Goal: Information Seeking & Learning: Find specific fact

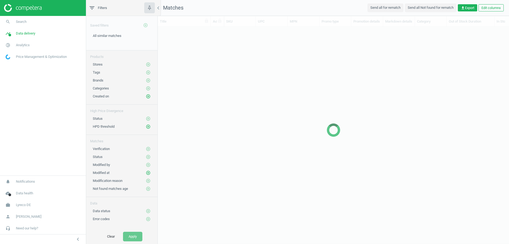
scroll to position [199, 347]
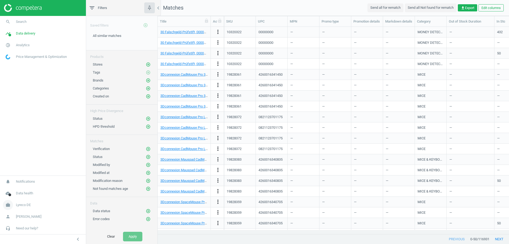
click at [25, 204] on span "Lyreco DE" at bounding box center [23, 204] width 15 height 5
click at [21, 189] on span "Switch campaign" at bounding box center [18, 189] width 24 height 4
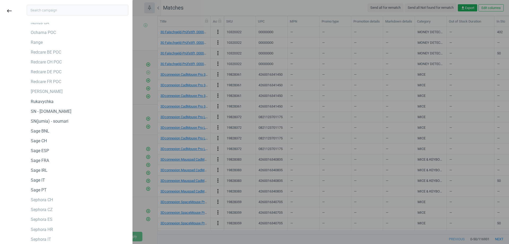
scroll to position [1265, 0]
click at [43, 242] on div "Sephora DE Sephora DK Sephora FR Sephora GR Sephora PL Sephora SE Sephora TR Br…" at bounding box center [77, 134] width 109 height 222
click at [47, 238] on div "Sephora IT" at bounding box center [41, 238] width 20 height 6
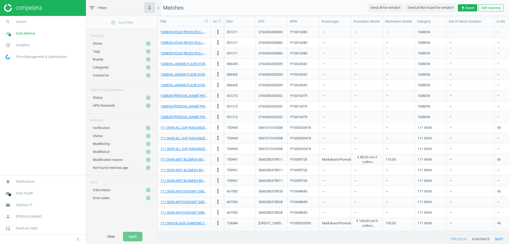
scroll to position [4, 4]
click at [158, 8] on icon "chevron_left" at bounding box center [158, 8] width 6 height 6
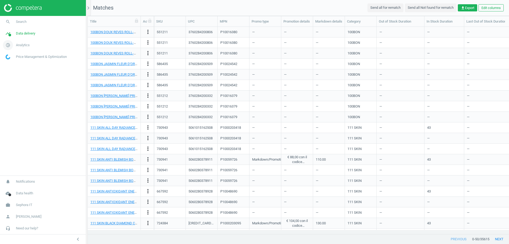
click at [20, 46] on span "Analytics" at bounding box center [23, 45] width 14 height 5
click at [15, 65] on span "Products" at bounding box center [12, 64] width 12 height 4
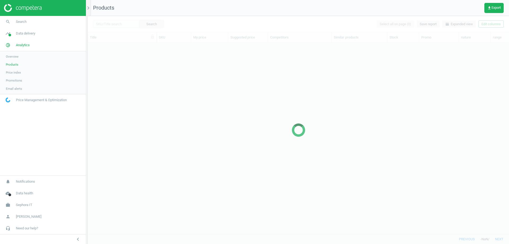
scroll to position [183, 417]
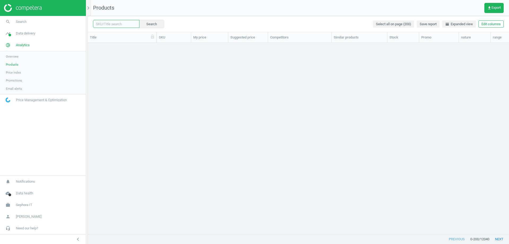
click at [108, 24] on input "text" at bounding box center [116, 24] width 46 height 8
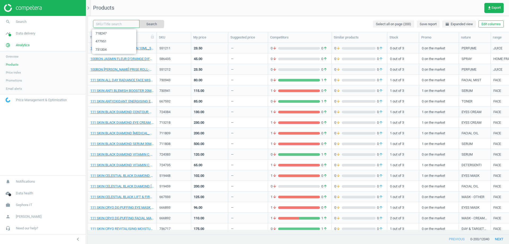
paste input "219010"
click at [149, 25] on button "Search" at bounding box center [151, 24] width 25 height 8
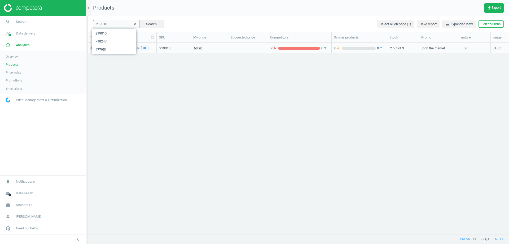
click at [105, 25] on input "219010" at bounding box center [116, 24] width 46 height 8
paste input "0003441"
drag, startPoint x: 100, startPoint y: 25, endPoint x: 118, endPoint y: 25, distance: 17.8
click at [118, 25] on input "0003441" at bounding box center [116, 24] width 46 height 8
click at [103, 24] on input "0003441" at bounding box center [116, 24] width 46 height 8
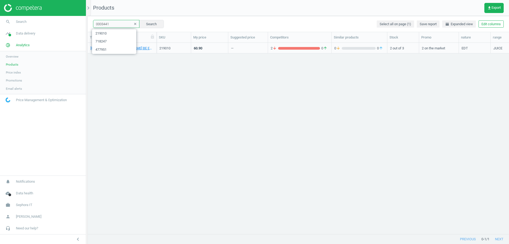
drag, startPoint x: 102, startPoint y: 24, endPoint x: 116, endPoint y: 25, distance: 13.8
click at [116, 25] on input "0003441" at bounding box center [116, 24] width 46 height 8
paste input "3441"
type input "3441"
click at [147, 24] on button "Search" at bounding box center [151, 24] width 25 height 8
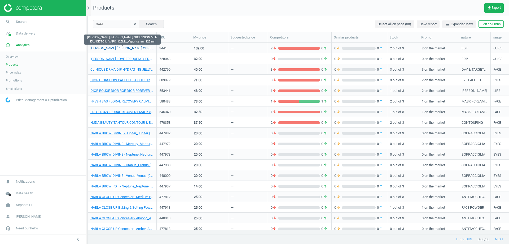
click at [126, 47] on link "CALVIN KLEIN OBSESSION MEN EAU DE TOIL. VAPO. 125ML_Vaporisateur 125 ml" at bounding box center [121, 48] width 63 height 5
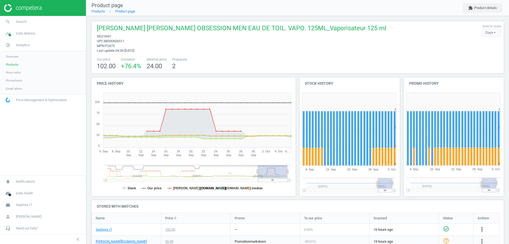
scroll to position [114, 107]
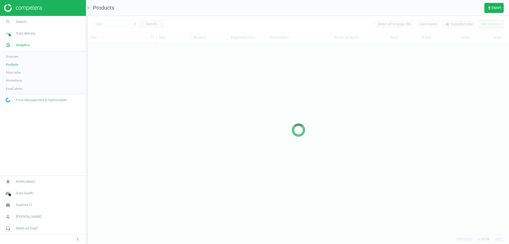
scroll to position [183, 417]
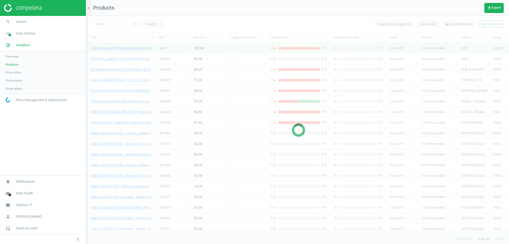
click at [112, 22] on div at bounding box center [298, 130] width 421 height 228
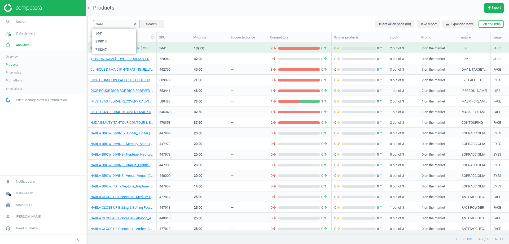
click at [106, 23] on input "3441" at bounding box center [116, 24] width 46 height 8
paste input "001771"
drag, startPoint x: 100, startPoint y: 23, endPoint x: 113, endPoint y: 24, distance: 13.8
click at [113, 24] on input "0017711" at bounding box center [116, 24] width 46 height 8
paste input "17711"
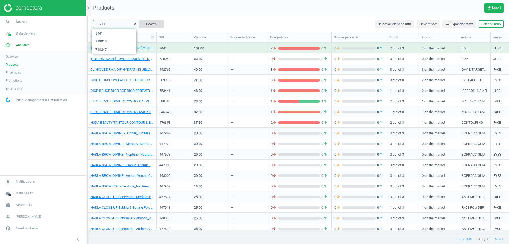
type input "17711"
click at [144, 23] on button "Search" at bounding box center [151, 24] width 25 height 8
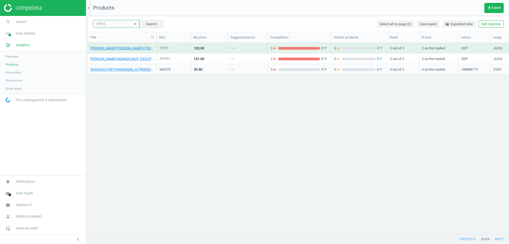
click at [112, 20] on input "17711" at bounding box center [116, 24] width 46 height 8
click at [187, 23] on div "17711 clear Search Select all on page (3) Save report horizontal_split Expanded…" at bounding box center [298, 24] width 421 height 16
click at [122, 47] on link "CALVIN KLEIN ETERNITY EAU DE PARF. VAPO. 100ML_17711-100 ml" at bounding box center [121, 48] width 63 height 5
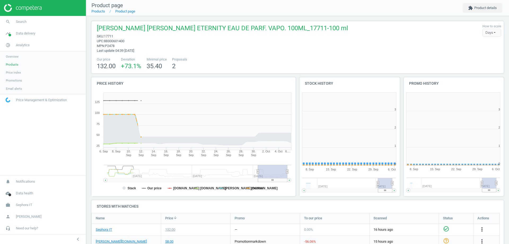
scroll to position [114, 107]
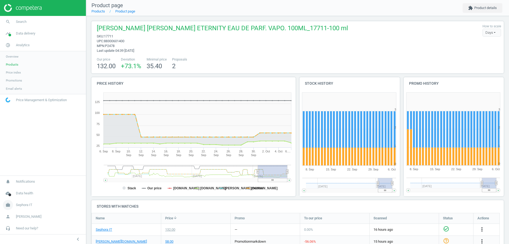
click at [21, 207] on link "work Sephora IT" at bounding box center [43, 205] width 86 height 12
click at [17, 197] on span "Campaign settings" at bounding box center [19, 197] width 26 height 4
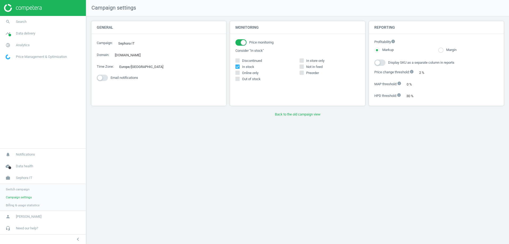
click at [17, 190] on span "Switch campaign" at bounding box center [18, 189] width 24 height 4
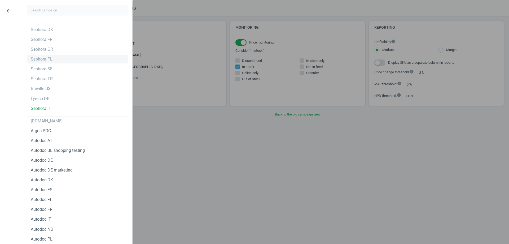
click at [49, 62] on div "Sephora PL" at bounding box center [77, 59] width 101 height 8
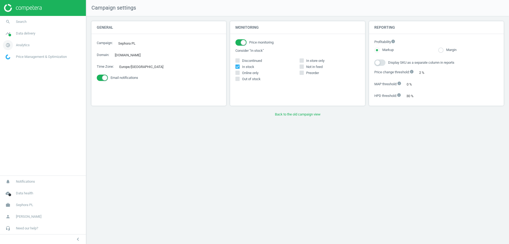
click at [19, 44] on span "Analytics" at bounding box center [23, 45] width 14 height 5
click at [13, 65] on span "Products" at bounding box center [12, 64] width 12 height 4
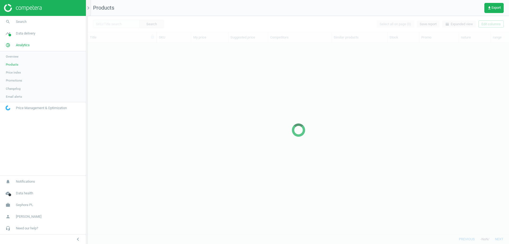
scroll to position [183, 417]
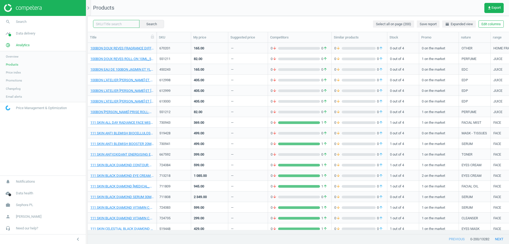
click at [118, 23] on input "text" at bounding box center [116, 24] width 46 height 8
paste input "0693578"
drag, startPoint x: 98, startPoint y: 23, endPoint x: 129, endPoint y: 25, distance: 31.1
click at [129, 25] on div "0693578 clear Search" at bounding box center [128, 24] width 71 height 8
paste input "693578"
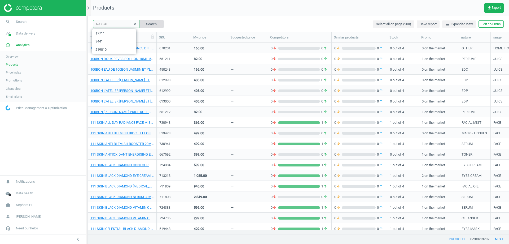
type input "693578"
click at [147, 24] on button "Search" at bounding box center [151, 24] width 25 height 8
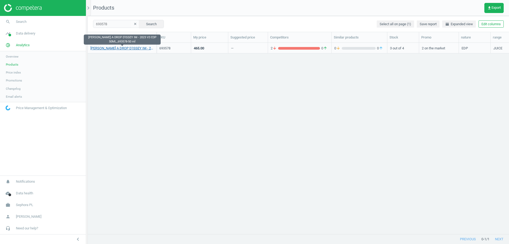
click at [132, 47] on link "ISSEY MIYAKE A DROP D'ISSEY IM - 2023 V3 EDP 50ML_693578-50 ml" at bounding box center [121, 48] width 63 height 5
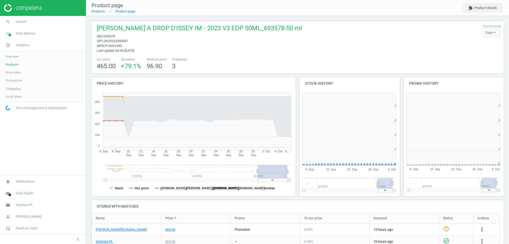
click at [118, 42] on span "3423222090937" at bounding box center [116, 41] width 24 height 4
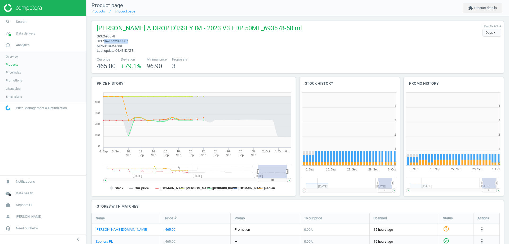
click at [118, 42] on span "3423222090937" at bounding box center [116, 41] width 24 height 4
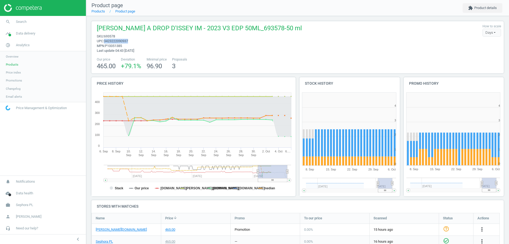
copy span "3423222090937"
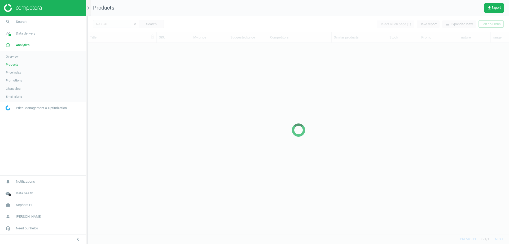
scroll to position [183, 417]
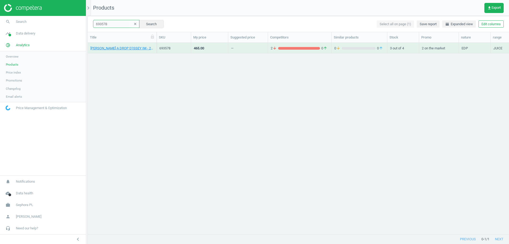
click at [104, 24] on input "693578" at bounding box center [116, 24] width 46 height 8
paste input "0718162"
drag, startPoint x: 97, startPoint y: 25, endPoint x: 132, endPoint y: 26, distance: 34.5
click at [132, 26] on div "0718162 clear Search" at bounding box center [128, 24] width 71 height 8
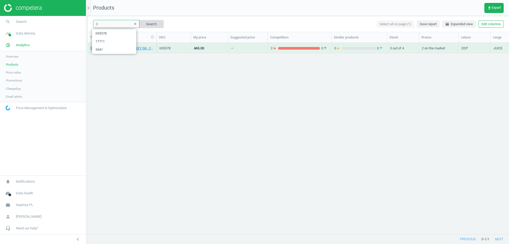
paste input "718162"
type input "718162"
click at [148, 24] on button "Search" at bounding box center [151, 24] width 25 height 8
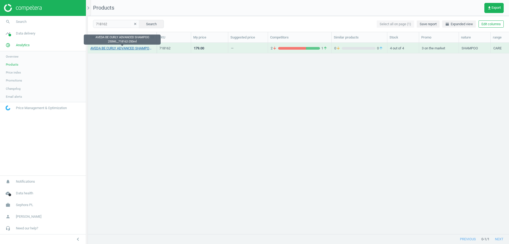
click at [122, 49] on link "AVEDA BE CURLY ADVANCED SHAMPOO 250ML_718162-250ml" at bounding box center [121, 48] width 63 height 5
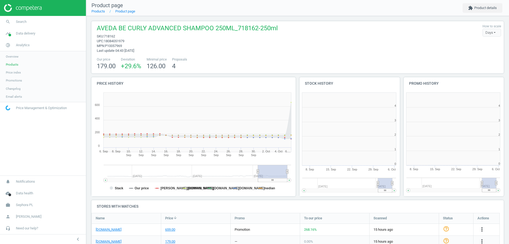
scroll to position [114, 107]
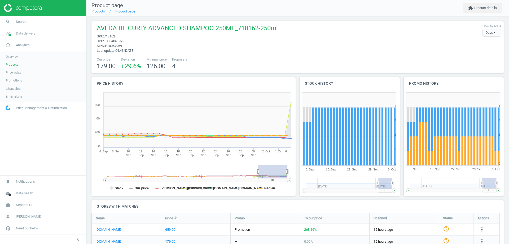
click at [121, 40] on span "18084051979" at bounding box center [114, 41] width 20 height 4
copy span "18084051979"
click at [28, 202] on span "Sephora PL" at bounding box center [24, 204] width 17 height 5
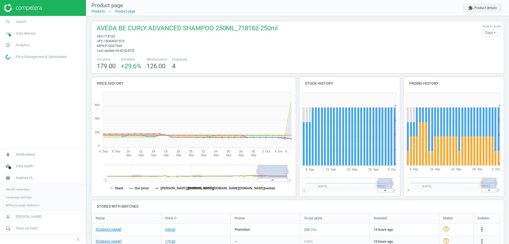
click at [23, 189] on span "Switch campaign" at bounding box center [18, 189] width 24 height 4
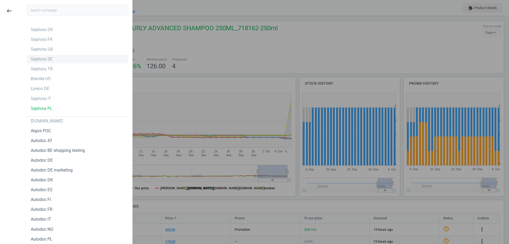
click at [53, 59] on div "Sephora SE" at bounding box center [77, 59] width 101 height 8
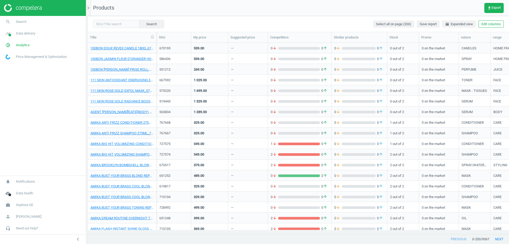
scroll to position [4, 4]
click at [111, 23] on input "text" at bounding box center [116, 24] width 46 height 8
paste input "0615413"
drag, startPoint x: 97, startPoint y: 23, endPoint x: 140, endPoint y: 24, distance: 42.4
click at [140, 24] on div "0615413 clear Search" at bounding box center [128, 24] width 71 height 8
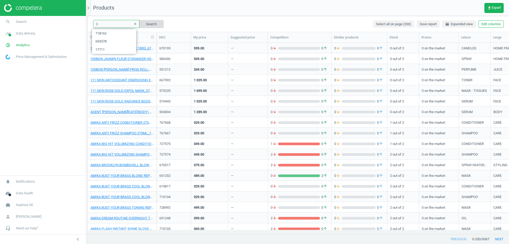
paste input "615413"
type input "615413"
click at [145, 23] on button "Search" at bounding box center [151, 24] width 25 height 8
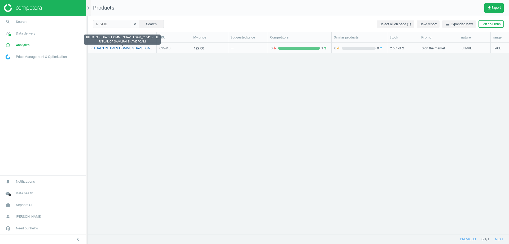
click at [115, 47] on link "RITUALS RITUALS HOMME SHAVE FOAM_615413-THE RITUAL OF SAMURAI SHAVE FOAM" at bounding box center [121, 48] width 63 height 5
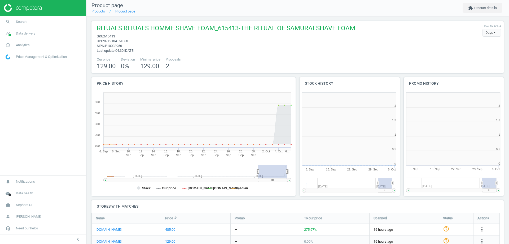
scroll to position [114, 107]
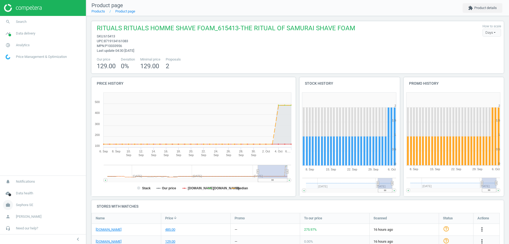
click at [25, 204] on span "Sephora SE" at bounding box center [24, 204] width 17 height 5
click at [22, 189] on span "Switch campaign" at bounding box center [18, 189] width 24 height 4
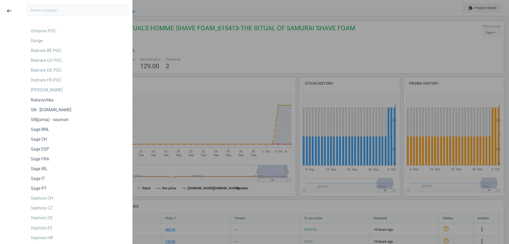
scroll to position [1265, 0]
click at [55, 227] on div "Sephora ES" at bounding box center [77, 227] width 101 height 8
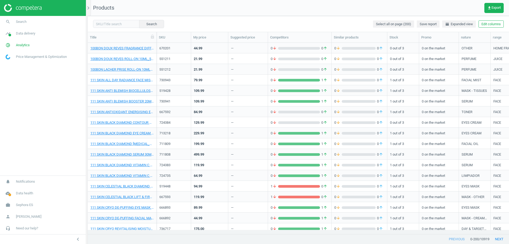
scroll to position [4, 4]
click at [117, 21] on input "text" at bounding box center [116, 24] width 46 height 8
paste input "472618"
type input "472618"
click at [145, 24] on button "Search" at bounding box center [151, 24] width 25 height 8
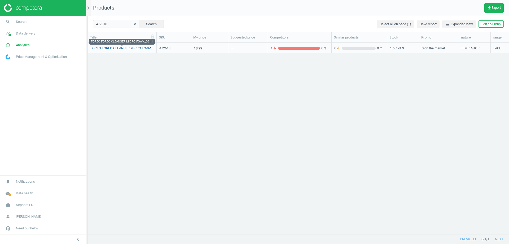
click at [117, 49] on link "FOREO FOREO CLEANSER MICRO FOAM_20 ml" at bounding box center [121, 48] width 63 height 5
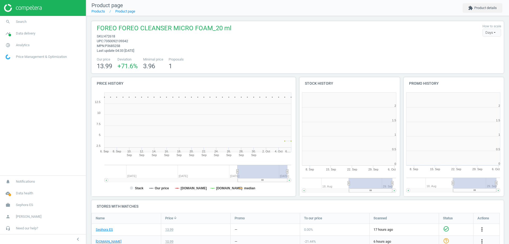
scroll to position [114, 107]
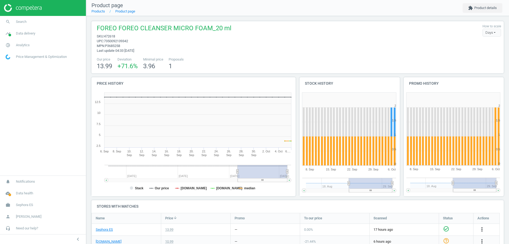
click at [120, 41] on span "7350092139342" at bounding box center [116, 41] width 24 height 4
copy span "7350092139342"
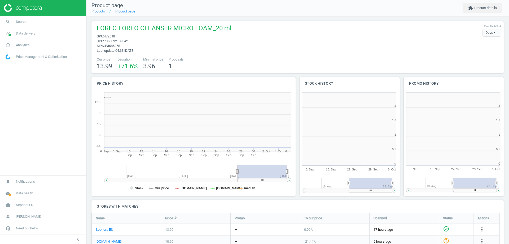
scroll to position [114, 107]
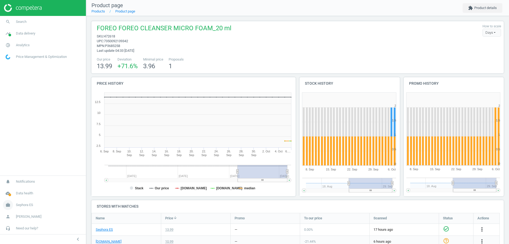
click at [28, 206] on span "Sephora ES" at bounding box center [24, 204] width 17 height 5
click at [23, 187] on span "Switch campaign" at bounding box center [18, 189] width 24 height 4
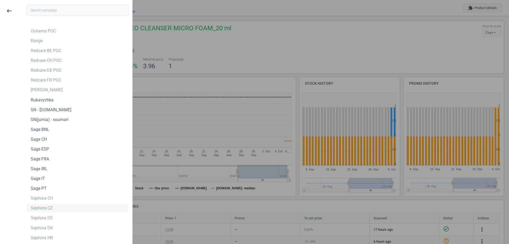
scroll to position [1, 0]
click at [55, 197] on div "Sephora CH" at bounding box center [77, 197] width 101 height 8
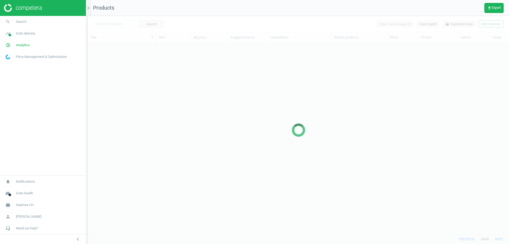
scroll to position [183, 417]
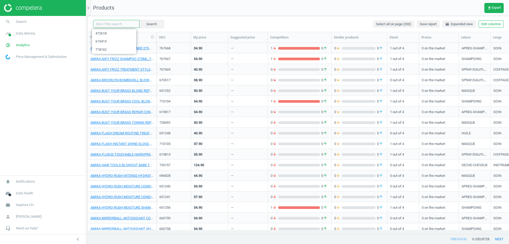
click at [125, 24] on input "text" at bounding box center [116, 24] width 46 height 8
paste input "730257"
type input "730257"
click at [145, 25] on button "Search" at bounding box center [151, 24] width 25 height 8
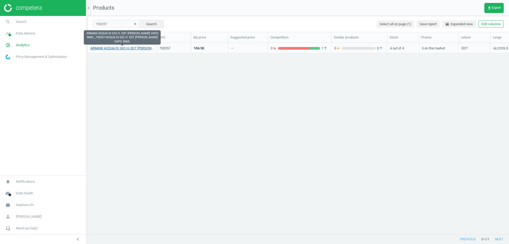
click at [118, 48] on link "ARMANI ACQUA DI GIO H. EDT [PERSON_NAME] VAPO 50ML_730257-ACQUA DI GIO H. EDT […" at bounding box center [121, 48] width 63 height 5
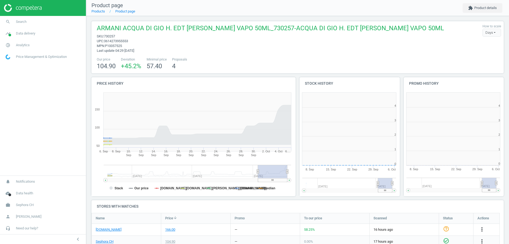
scroll to position [114, 107]
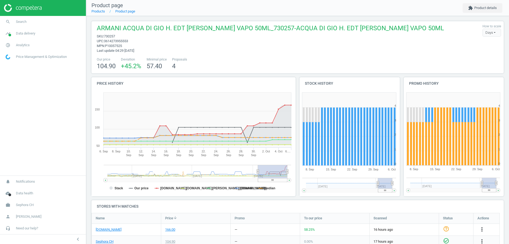
click at [123, 42] on span "3614273955553" at bounding box center [116, 41] width 24 height 4
copy span "3614273955553"
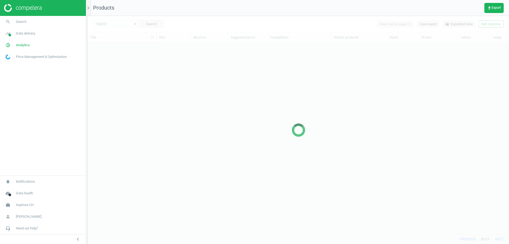
scroll to position [183, 417]
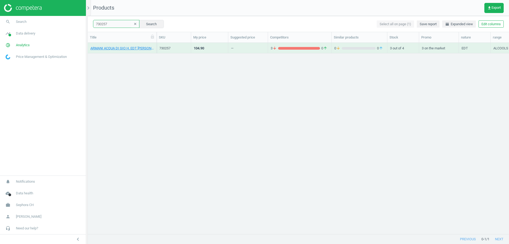
click at [105, 23] on input "730257" at bounding box center [116, 24] width 46 height 8
paste input "60901"
type input "760901"
click at [149, 25] on button "Search" at bounding box center [151, 24] width 25 height 8
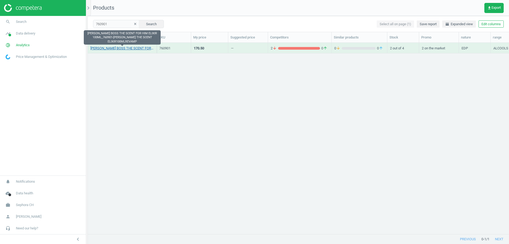
click at [121, 49] on link "[PERSON_NAME] BOSS THE SCENT FOR HIM ELIXIR 100ML_760901-[PERSON_NAME] THE SCEN…" at bounding box center [121, 48] width 63 height 5
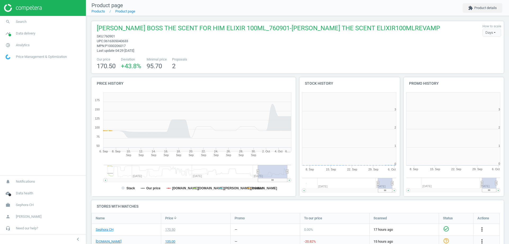
scroll to position [114, 107]
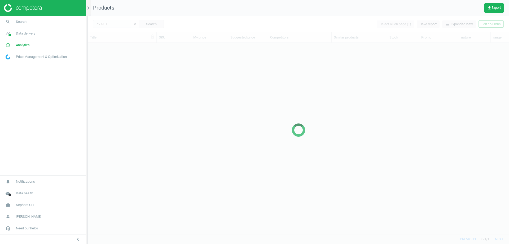
scroll to position [183, 417]
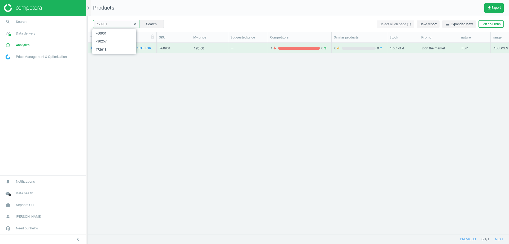
click at [108, 24] on input "760901" at bounding box center [116, 24] width 46 height 8
paste input "466183"
type input "466183"
click at [156, 23] on button "Search" at bounding box center [151, 24] width 25 height 8
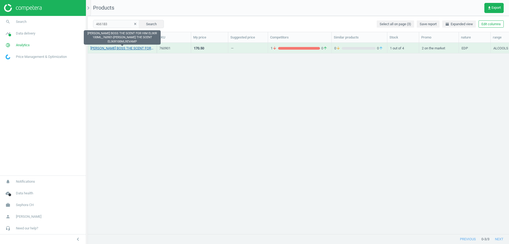
click at [133, 48] on link "[PERSON_NAME] BOSS THE SCENT FOR HIM ELIXIR 100ML_760901-[PERSON_NAME] THE SCEN…" at bounding box center [121, 48] width 63 height 5
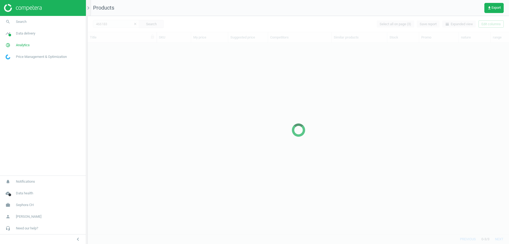
scroll to position [4, 4]
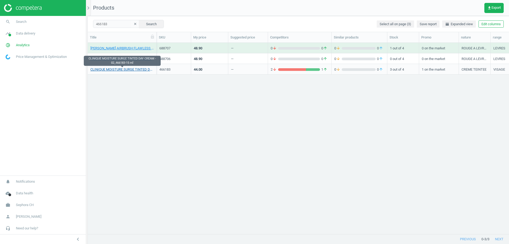
click at [131, 70] on link "CLINIQUE MOISTURE SURGE TINTED DAY CREAM - 02_466183-15 ml" at bounding box center [121, 69] width 63 height 5
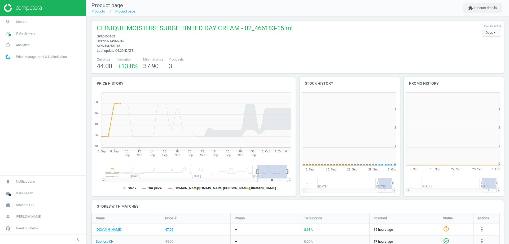
scroll to position [3, 3]
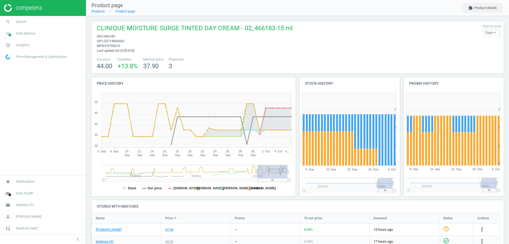
click at [112, 41] on span "20714966942" at bounding box center [114, 41] width 20 height 4
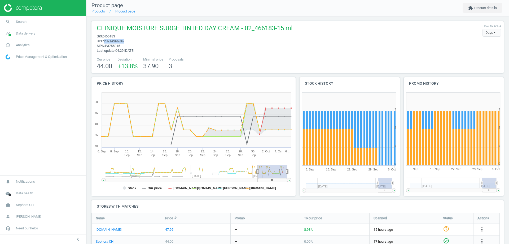
click at [112, 41] on span "20714966942" at bounding box center [114, 41] width 20 height 4
copy span "20714966942"
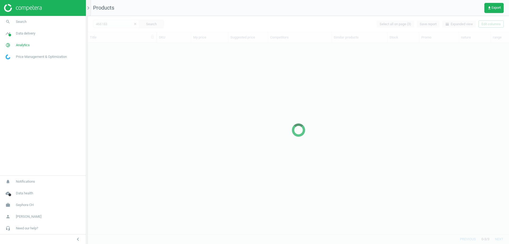
scroll to position [183, 417]
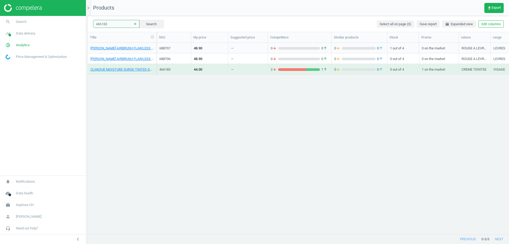
click at [111, 24] on input "466183" at bounding box center [116, 24] width 46 height 8
paste input "5"
type input "466185"
click at [149, 24] on button "Search" at bounding box center [151, 24] width 25 height 8
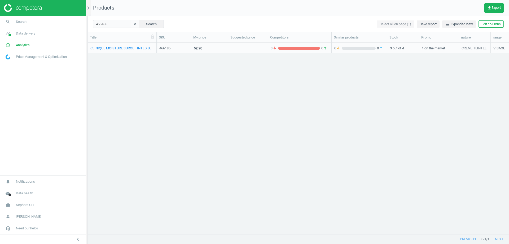
click at [105, 45] on div "CLINIQUE MOISTURE SURGE TINTED DAY CREAM - 04_466185-Medium - 40 ml" at bounding box center [121, 47] width 63 height 9
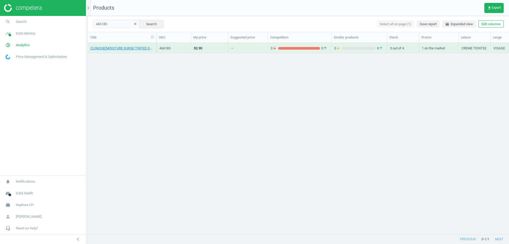
click at [105, 45] on div "CLINIQUE MOISTURE SURGE TINTED DAY CREAM - 04_466185-Medium - 40 ml" at bounding box center [121, 47] width 63 height 9
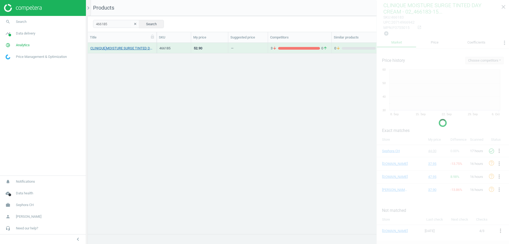
click at [107, 47] on link "CLINIQUE MOISTURE SURGE TINTED DAY CREAM - 04_466185-Medium - 40 ml" at bounding box center [121, 48] width 63 height 5
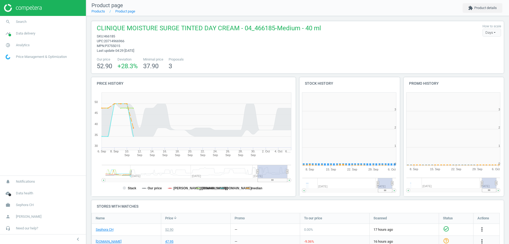
scroll to position [114, 107]
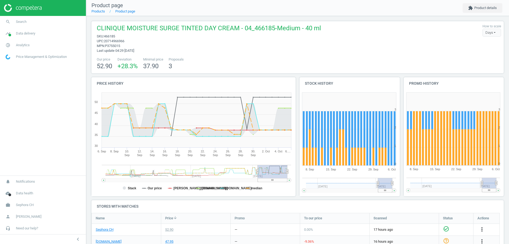
click at [116, 44] on span "P3755015" at bounding box center [112, 46] width 15 height 4
click at [117, 41] on span "20714966966" at bounding box center [114, 41] width 20 height 4
copy span "20714966966"
